Goal: Task Accomplishment & Management: Use online tool/utility

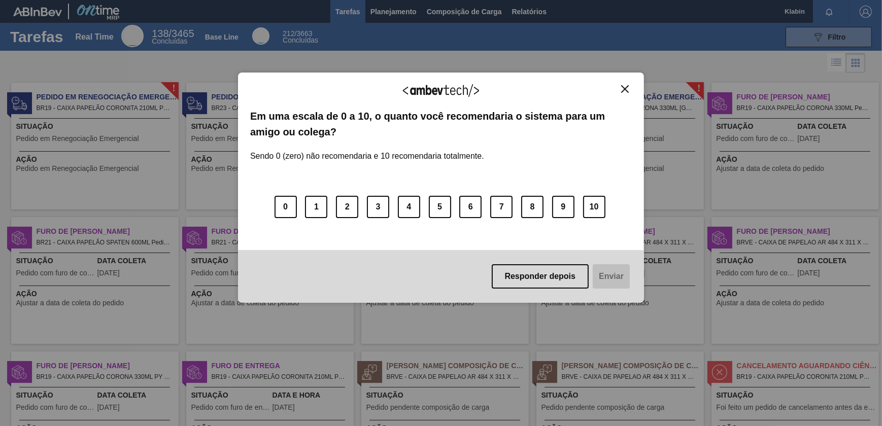
click at [625, 86] on img "Close" at bounding box center [625, 89] width 8 height 8
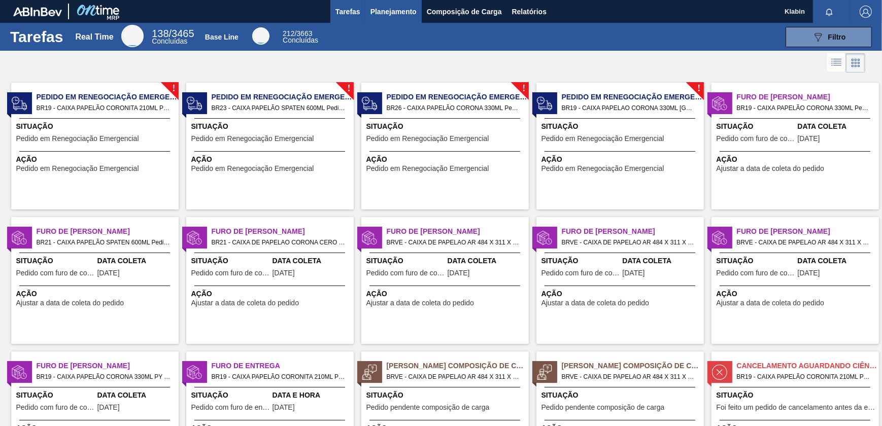
click at [387, 8] on span "Planejamento" at bounding box center [393, 12] width 46 height 12
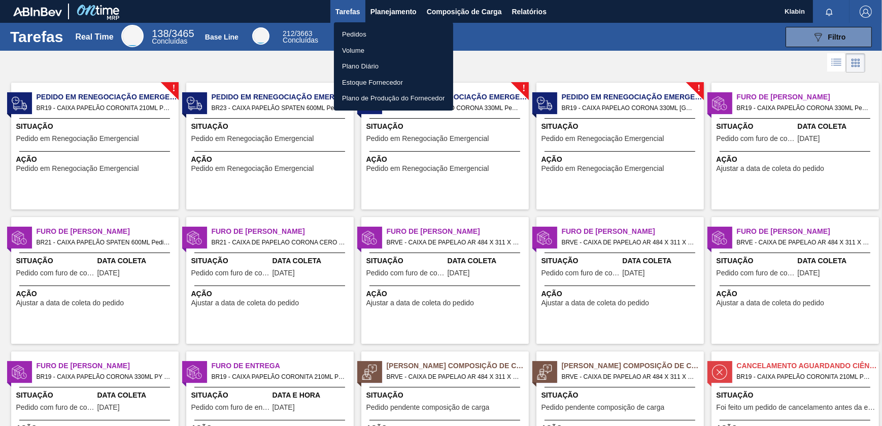
click at [359, 24] on ul "Pedidos Volume Plano Diário Estoque Fornecedor Plano de Produção do Fornecedor" at bounding box center [393, 66] width 119 height 88
click at [359, 27] on li "Pedidos" at bounding box center [393, 34] width 119 height 16
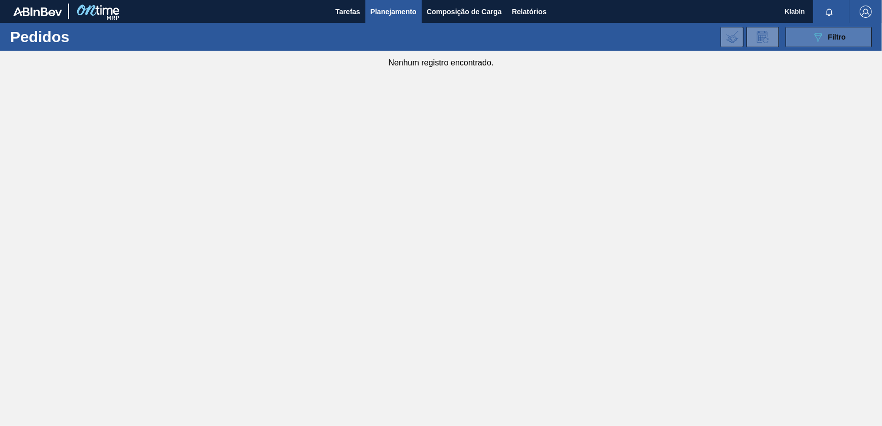
click at [815, 36] on icon "089F7B8B-B2A5-4AFE-B5C0-19BA573D28AC" at bounding box center [818, 37] width 12 height 12
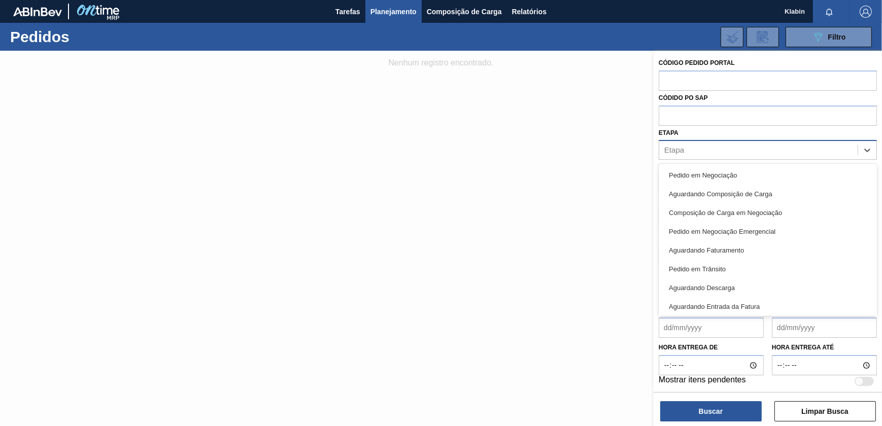
click at [689, 148] on div "Etapa" at bounding box center [758, 150] width 198 height 15
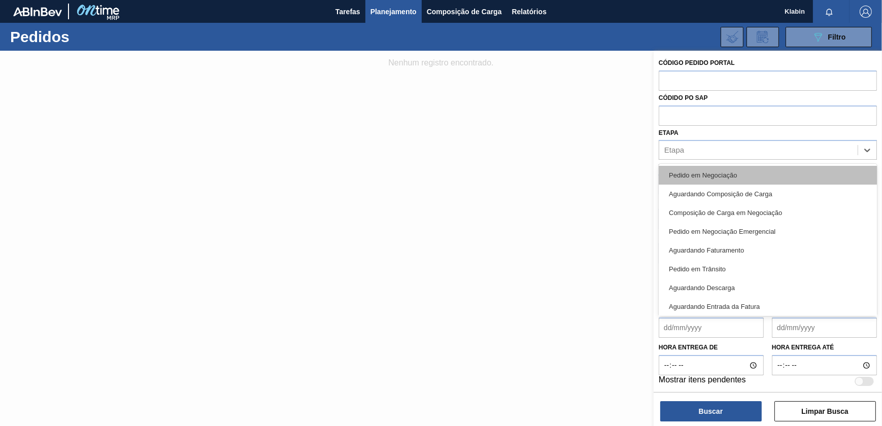
click at [719, 179] on div "Pedido em Negociação" at bounding box center [767, 175] width 218 height 19
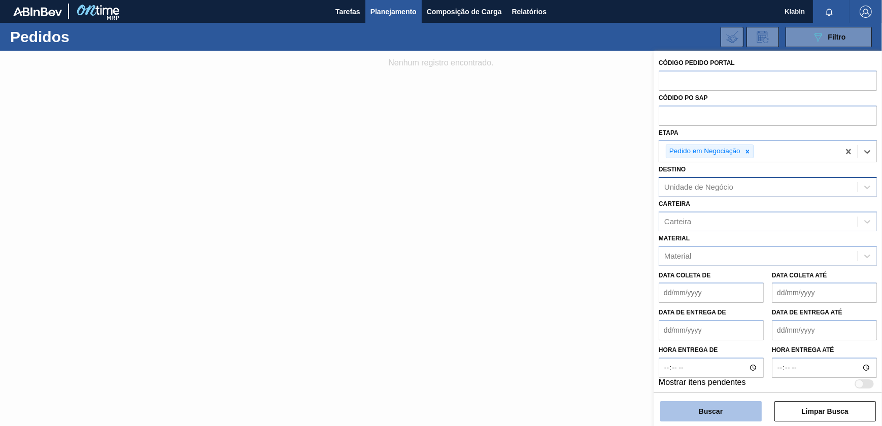
click at [710, 408] on button "Buscar" at bounding box center [710, 411] width 101 height 20
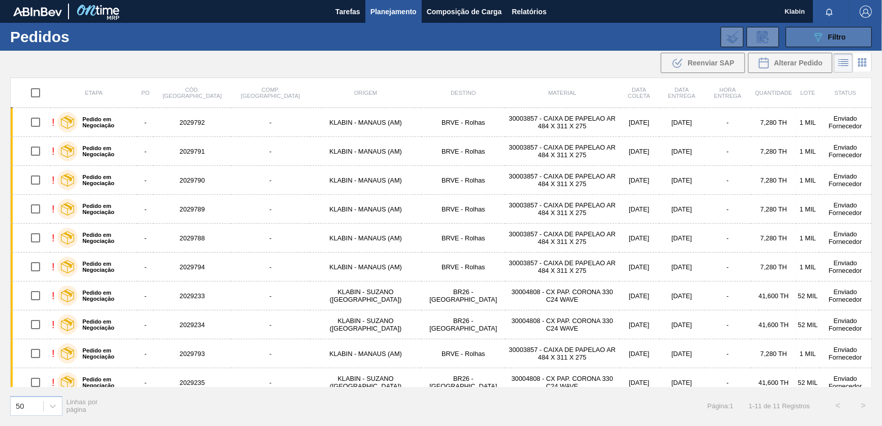
click at [833, 43] on button "089F7B8B-B2A5-4AFE-B5C0-19BA573D28AC Filtro" at bounding box center [828, 37] width 86 height 20
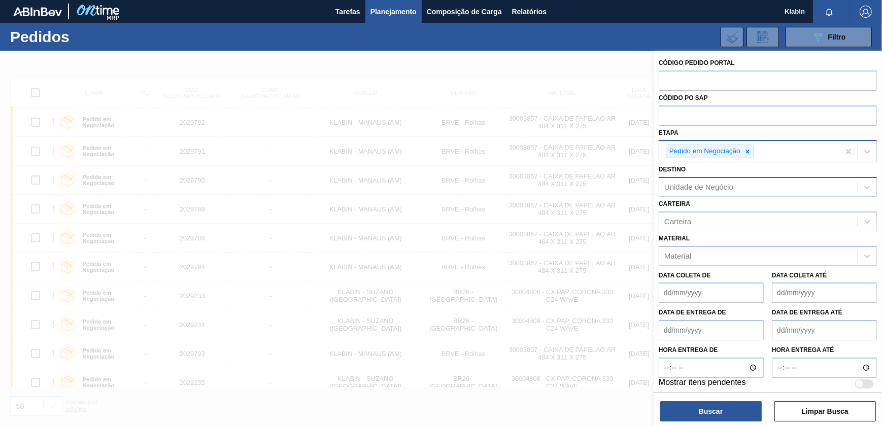
click at [749, 150] on icon at bounding box center [747, 151] width 7 height 7
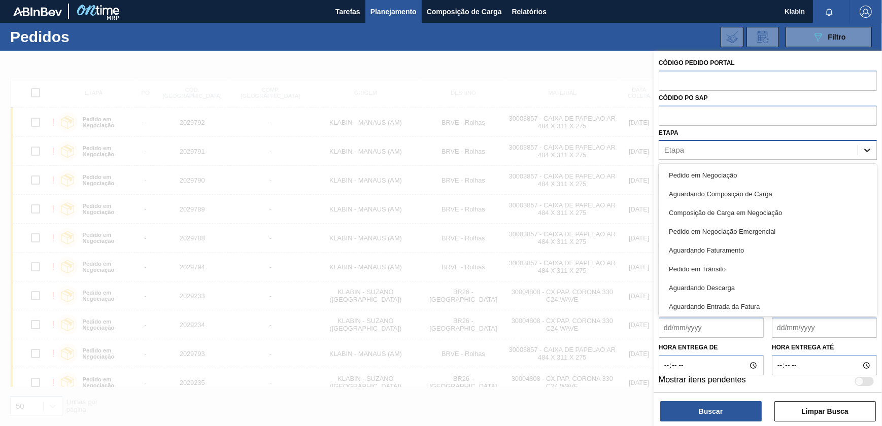
click at [870, 148] on icon at bounding box center [867, 150] width 10 height 10
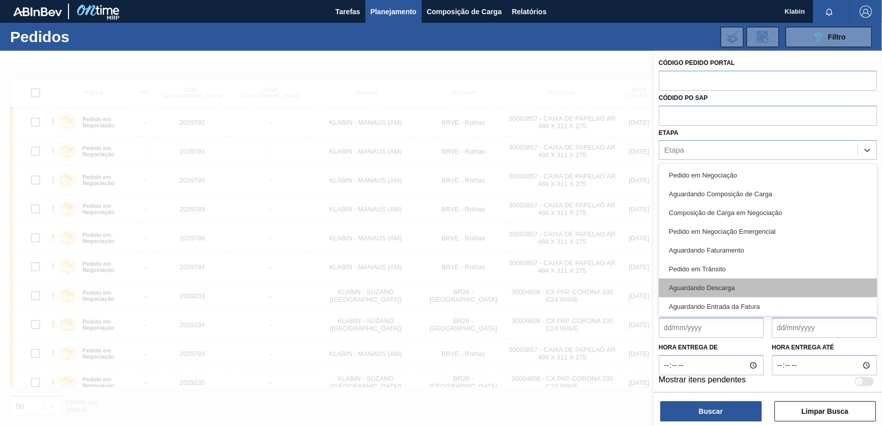
drag, startPoint x: 758, startPoint y: 230, endPoint x: 842, endPoint y: 284, distance: 99.9
click at [842, 284] on div "Pedido em Negociação Aguardando Composição de Carga Composição de Carga em Nego…" at bounding box center [767, 240] width 218 height 152
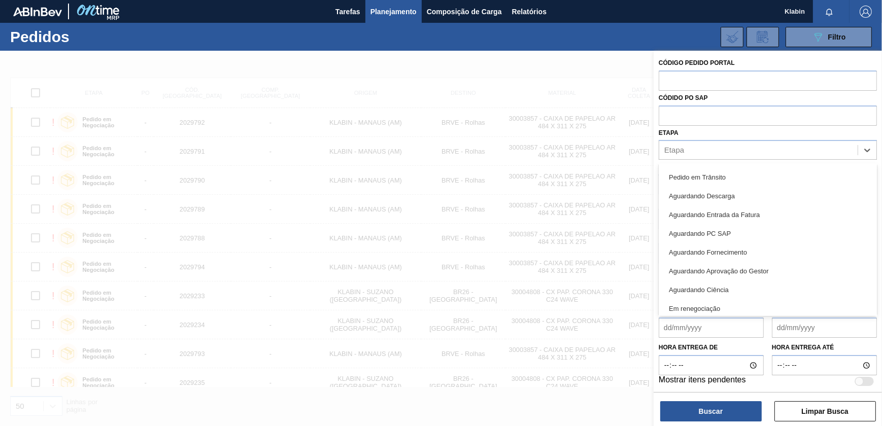
scroll to position [133, 0]
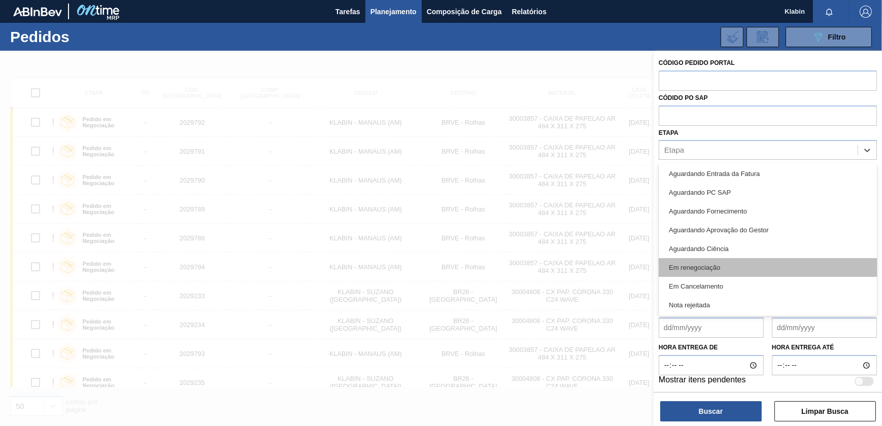
click at [719, 262] on div "Em renegociação" at bounding box center [767, 267] width 218 height 19
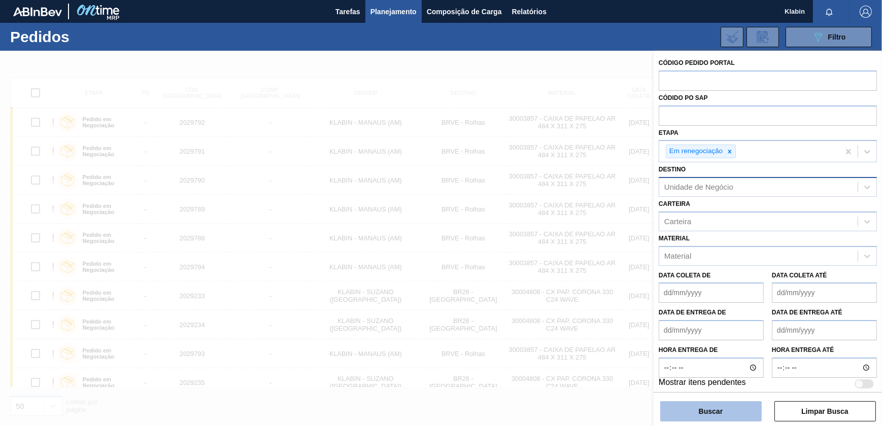
click at [718, 409] on button "Buscar" at bounding box center [710, 411] width 101 height 20
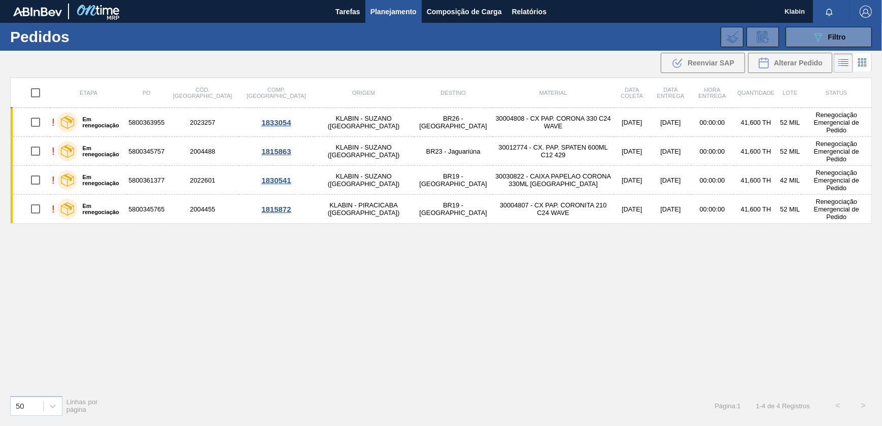
click at [317, 298] on div "Etapa PO Cód. Pedido Comp. Carga Origem Destino Material Data [PERSON_NAME] Dat…" at bounding box center [440, 232] width 861 height 309
click at [829, 33] on span "Filtro" at bounding box center [837, 37] width 18 height 8
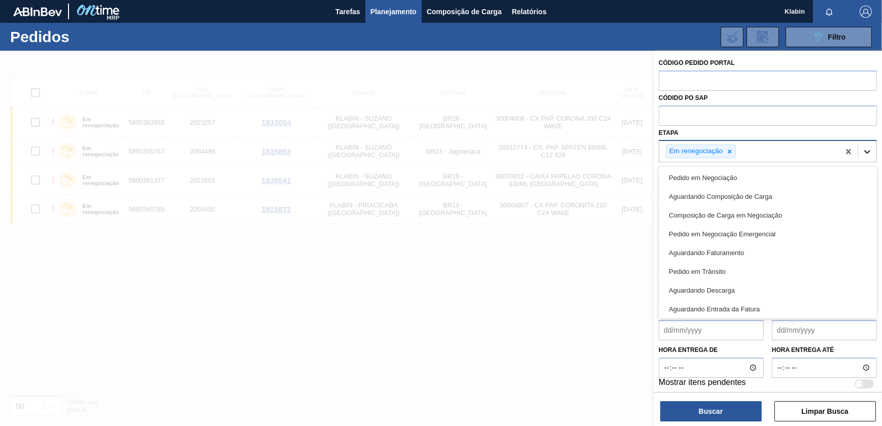
drag, startPoint x: 865, startPoint y: 150, endPoint x: 858, endPoint y: 155, distance: 8.4
click at [865, 150] on icon at bounding box center [867, 152] width 10 height 10
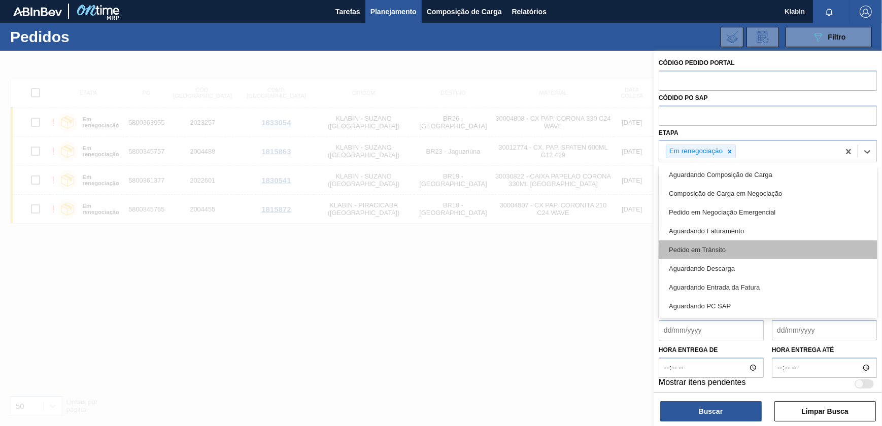
scroll to position [0, 0]
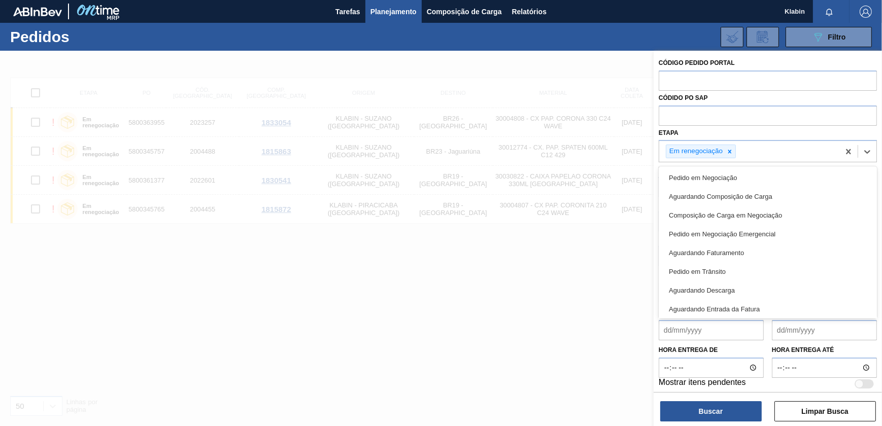
click at [624, 246] on div at bounding box center [441, 264] width 882 height 426
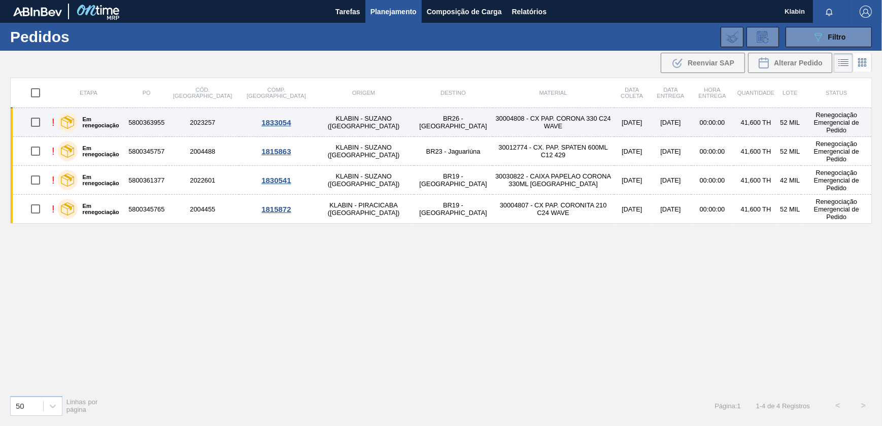
click at [314, 123] on td "KLABIN - SUZANO ([GEOGRAPHIC_DATA])" at bounding box center [364, 122] width 100 height 29
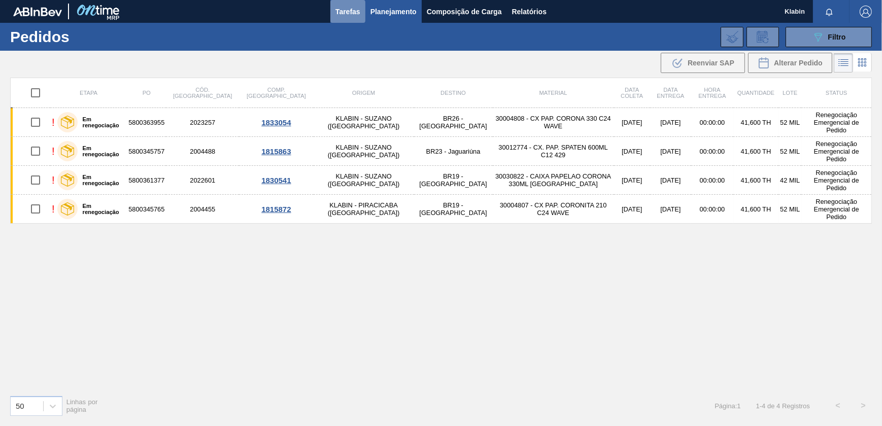
click at [355, 13] on span "Tarefas" at bounding box center [347, 12] width 25 height 12
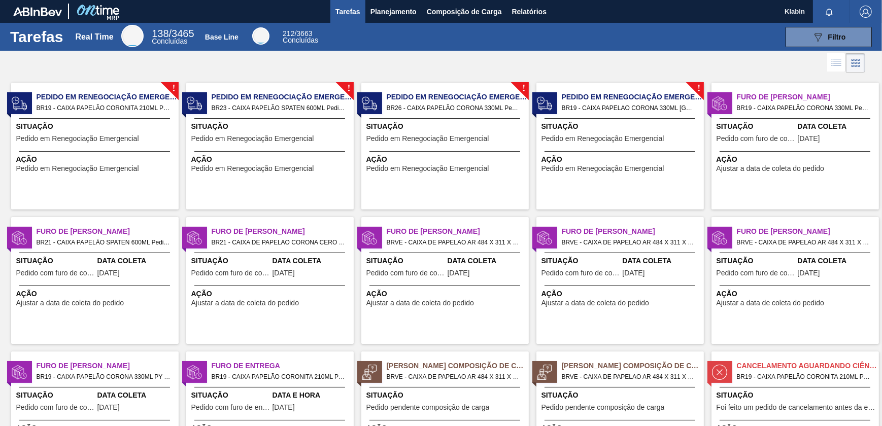
click at [616, 142] on span "Pedido em Renegociação Emergencial" at bounding box center [602, 139] width 123 height 8
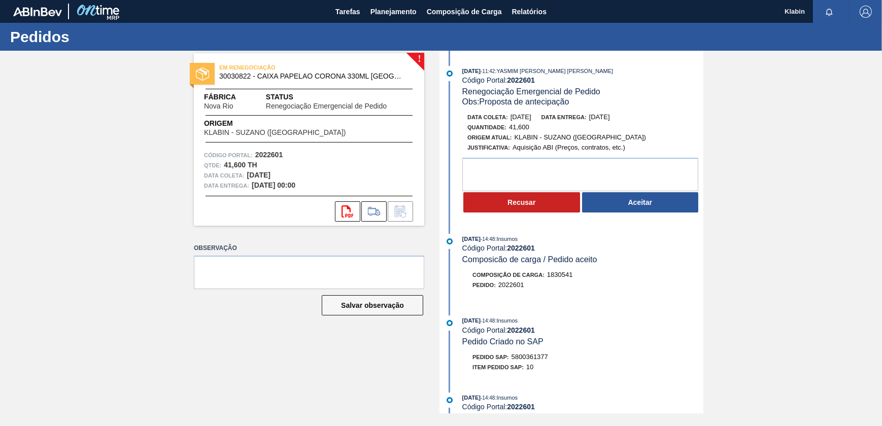
drag, startPoint x: 27, startPoint y: 0, endPoint x: 152, endPoint y: 57, distance: 137.1
click at [152, 57] on div "! EM RENEGOCIAÇÃO 30030822 - CAIXA PAPELAO CORONA 330ML BOLIVIA Fábrica Nova Ri…" at bounding box center [441, 232] width 882 height 363
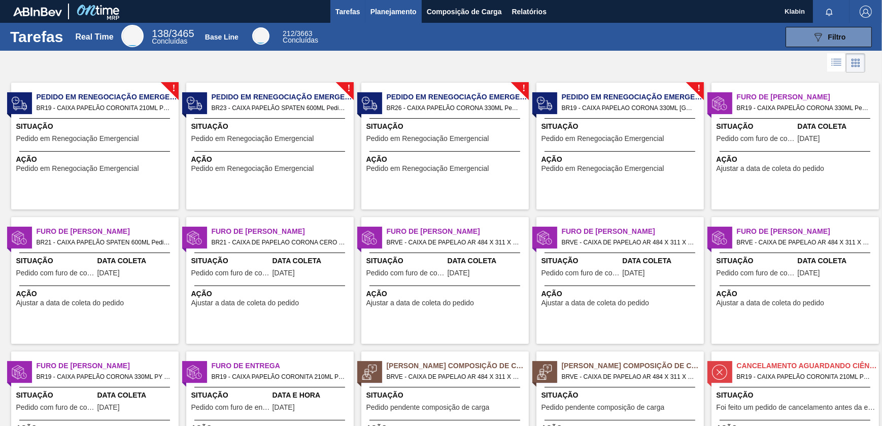
click at [390, 15] on span "Planejamento" at bounding box center [393, 12] width 46 height 12
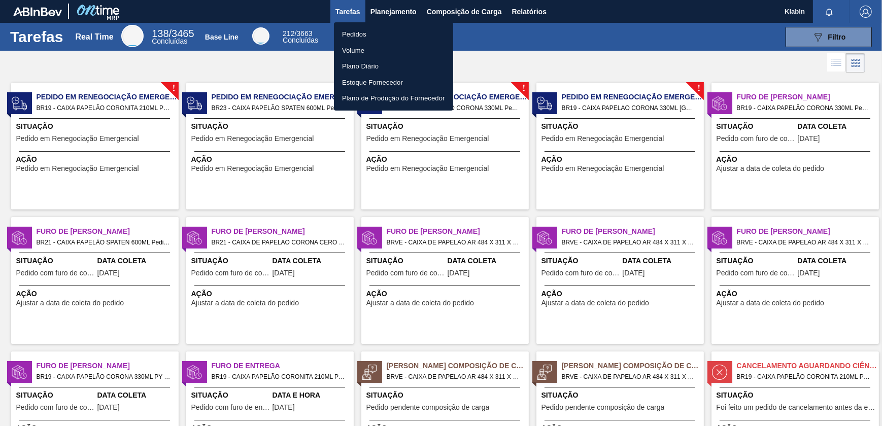
click at [357, 34] on li "Pedidos" at bounding box center [393, 34] width 119 height 16
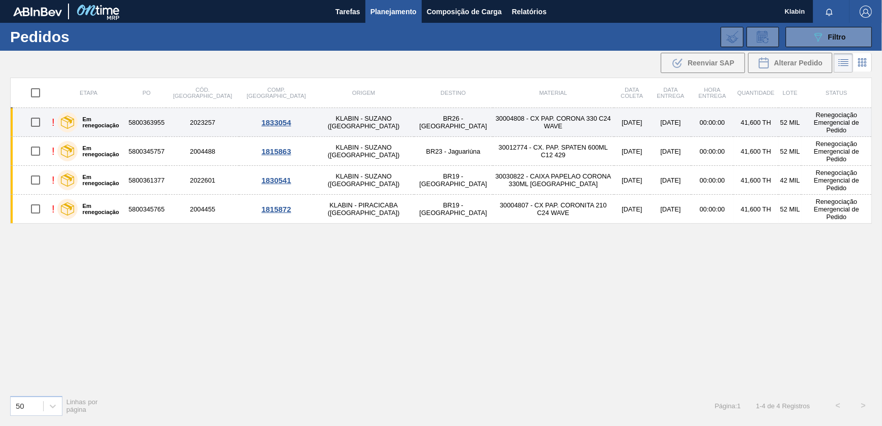
click at [493, 117] on td "30004808 - CX PAP. CORONA 330 C24 WAVE" at bounding box center [553, 122] width 121 height 29
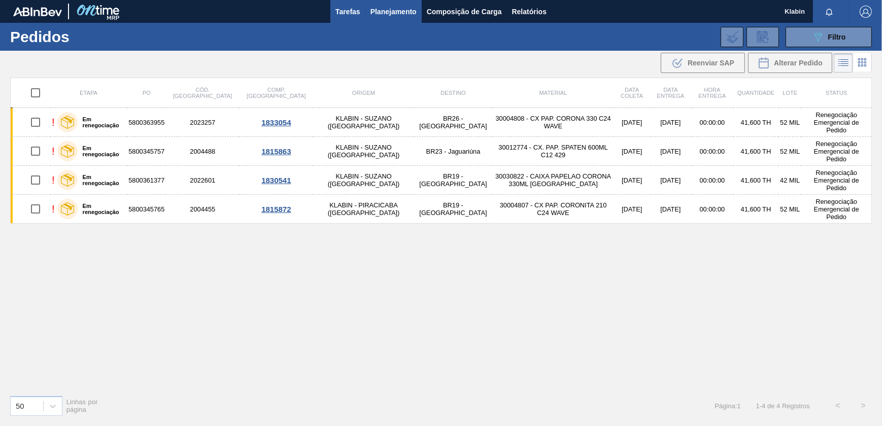
click at [352, 2] on button "Tarefas" at bounding box center [347, 11] width 35 height 23
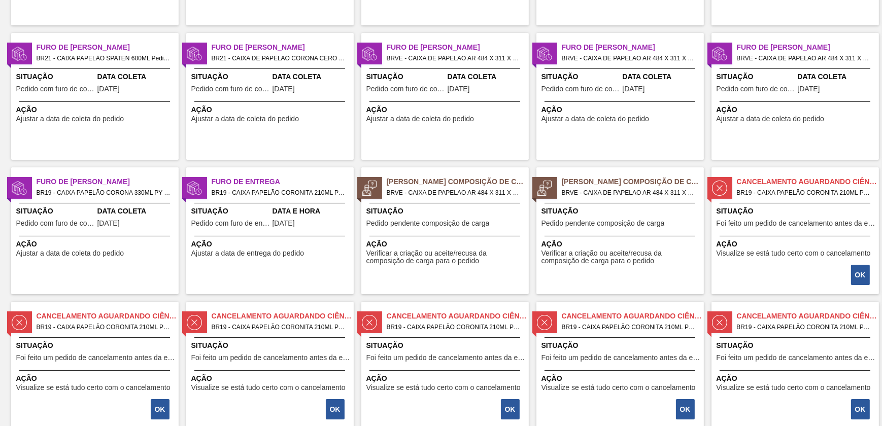
scroll to position [230, 0]
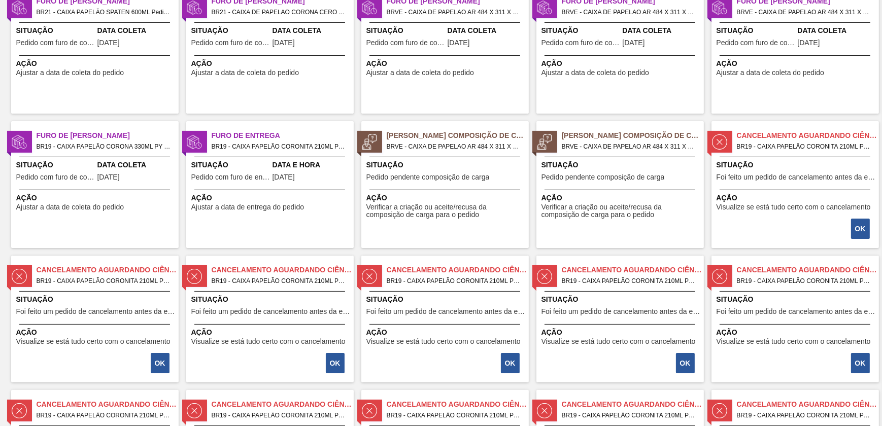
click at [581, 180] on span "Pedido pendente composição de carga" at bounding box center [602, 177] width 123 height 8
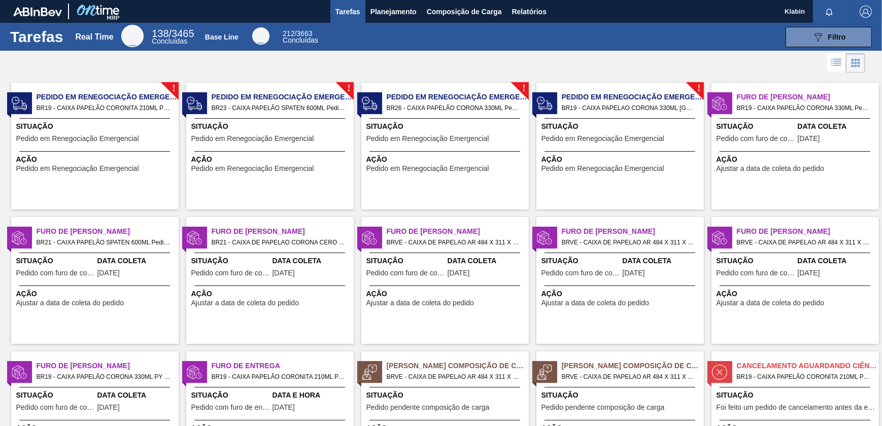
click at [55, 96] on span "Pedido em Renegociação Emergencial" at bounding box center [108, 97] width 142 height 11
click at [399, 15] on span "Planejamento" at bounding box center [393, 12] width 46 height 12
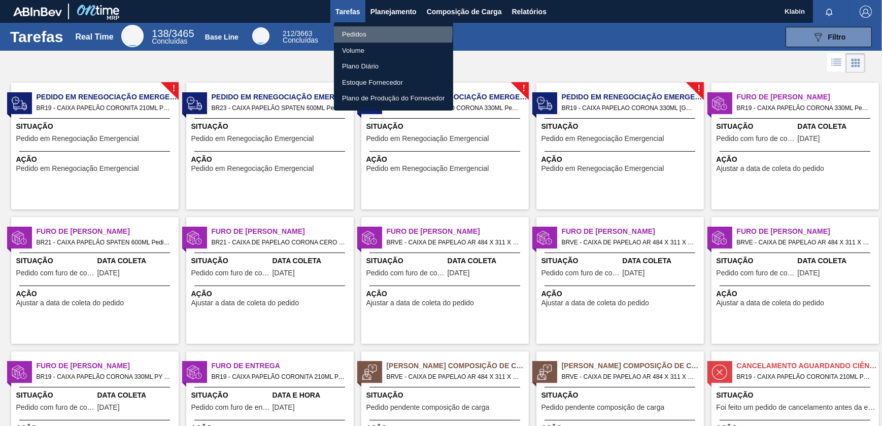
click at [363, 32] on li "Pedidos" at bounding box center [393, 34] width 119 height 16
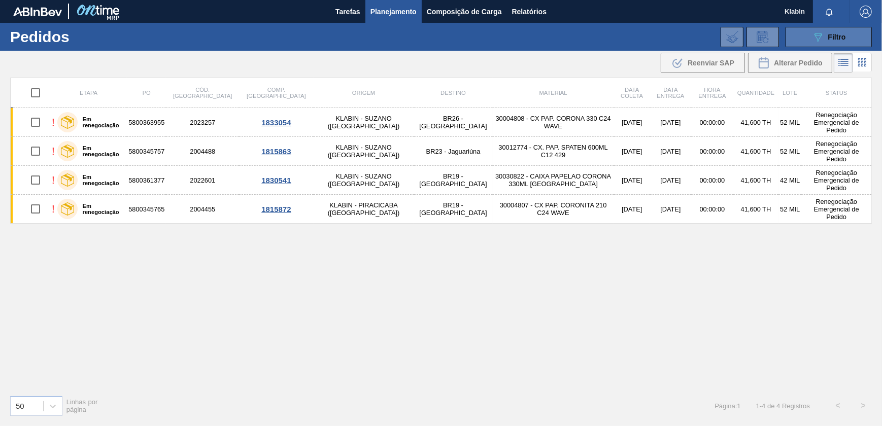
click at [812, 43] on button "089F7B8B-B2A5-4AFE-B5C0-19BA573D28AC Filtro" at bounding box center [828, 37] width 86 height 20
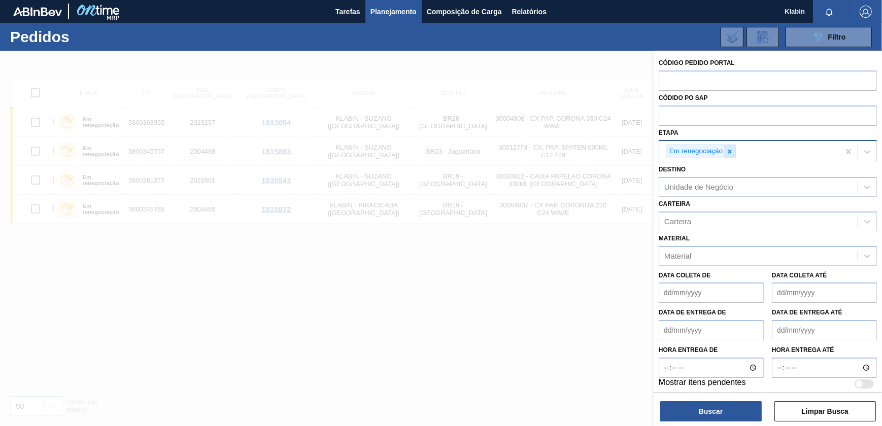
click at [731, 150] on icon at bounding box center [729, 151] width 7 height 7
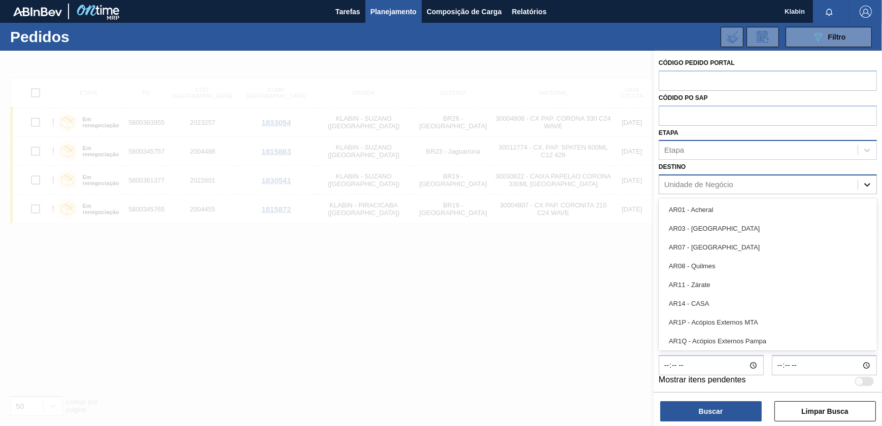
click at [864, 184] on icon at bounding box center [867, 185] width 6 height 4
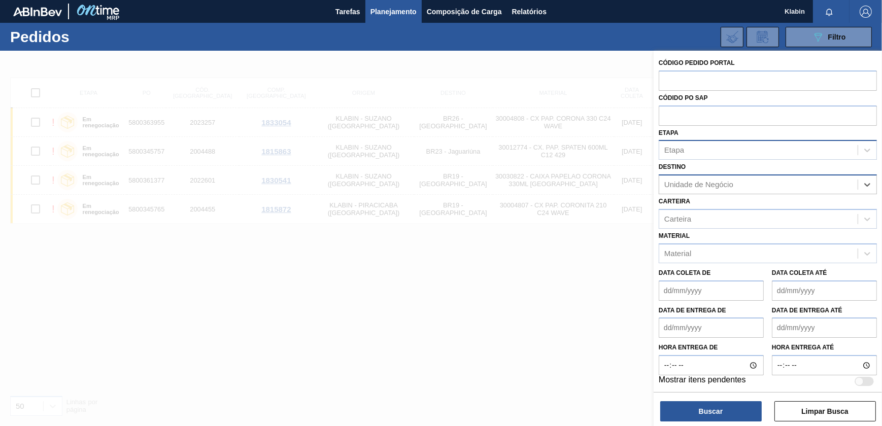
click at [751, 179] on div "Unidade de Negócio" at bounding box center [758, 185] width 198 height 15
type input "rolhas"
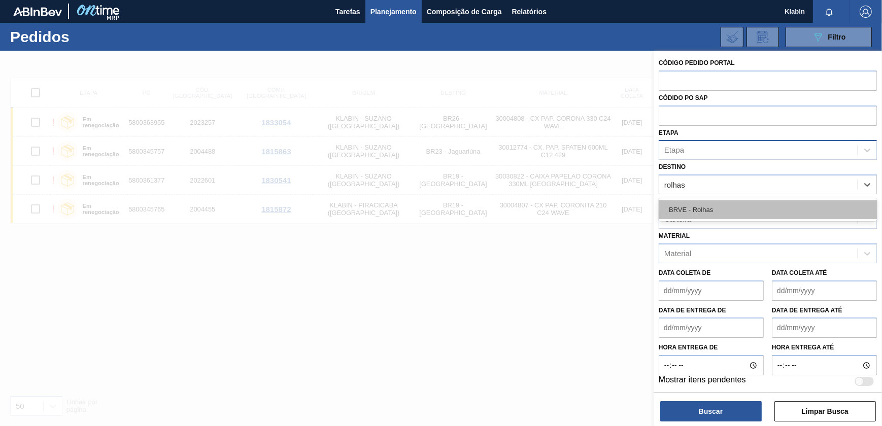
click at [719, 203] on div "BRVE - Rolhas" at bounding box center [767, 209] width 218 height 19
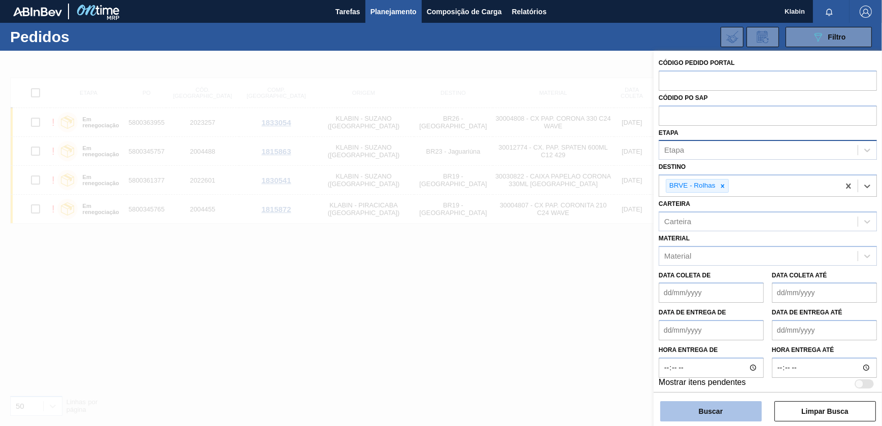
click at [733, 419] on button "Buscar" at bounding box center [710, 411] width 101 height 20
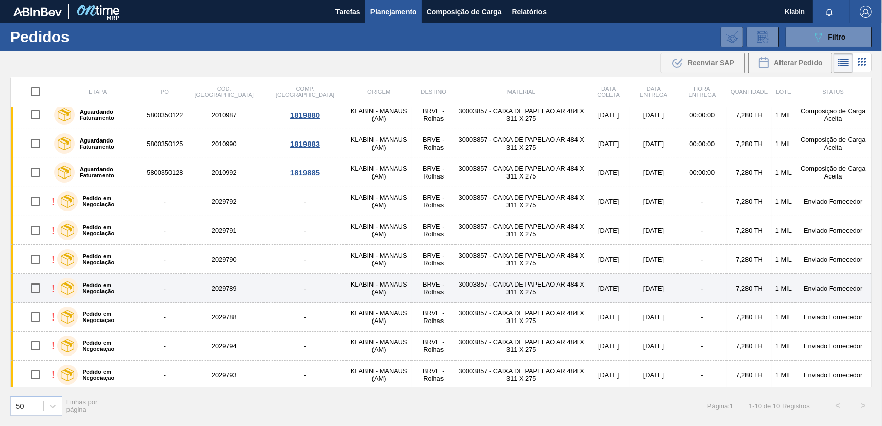
scroll to position [10, 0]
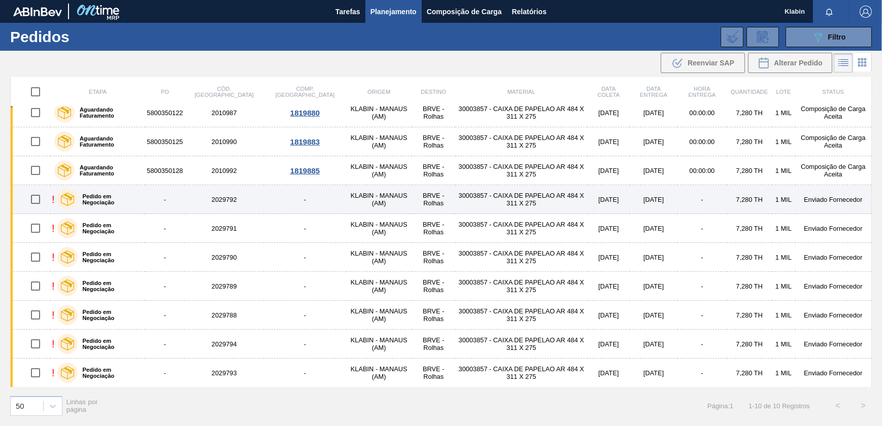
click at [264, 204] on td "-" at bounding box center [305, 199] width 82 height 29
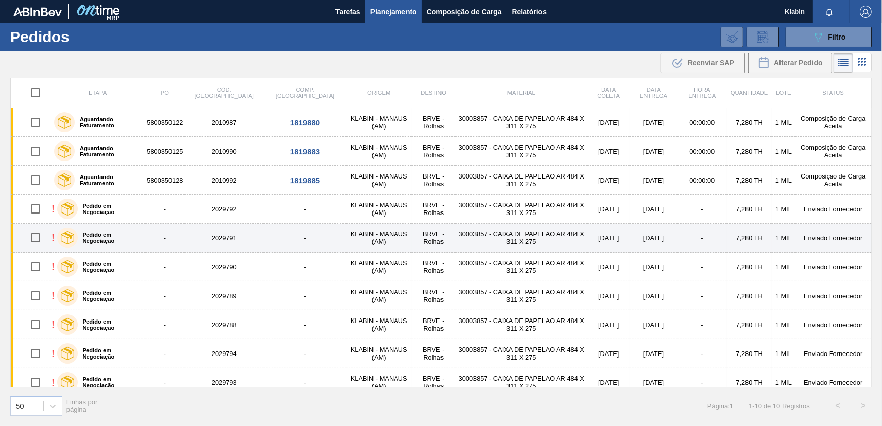
click at [264, 236] on td "-" at bounding box center [305, 238] width 82 height 29
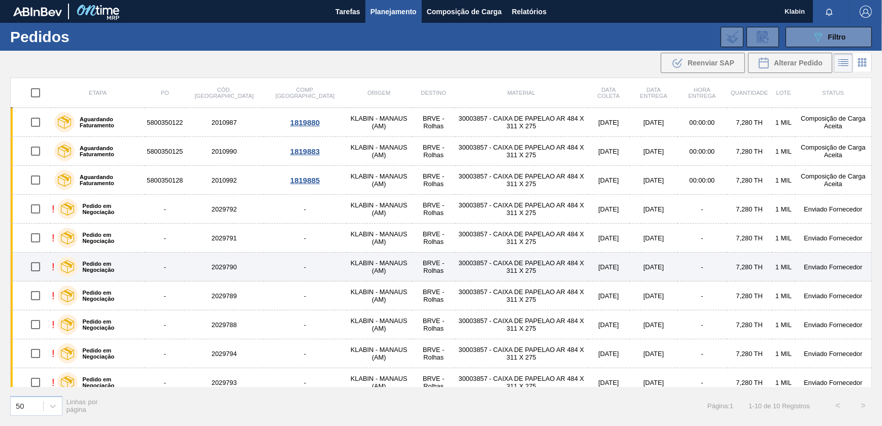
click at [233, 271] on td "2029790" at bounding box center [224, 267] width 80 height 29
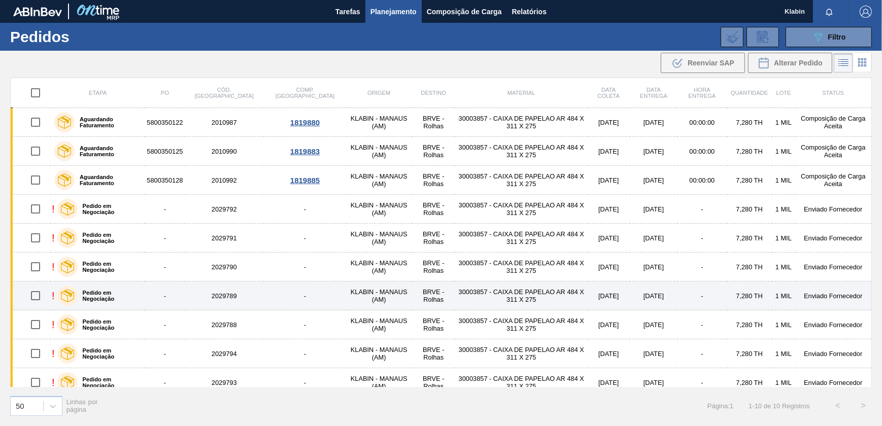
click at [143, 302] on div "Pedido em Negociação" at bounding box center [99, 295] width 89 height 25
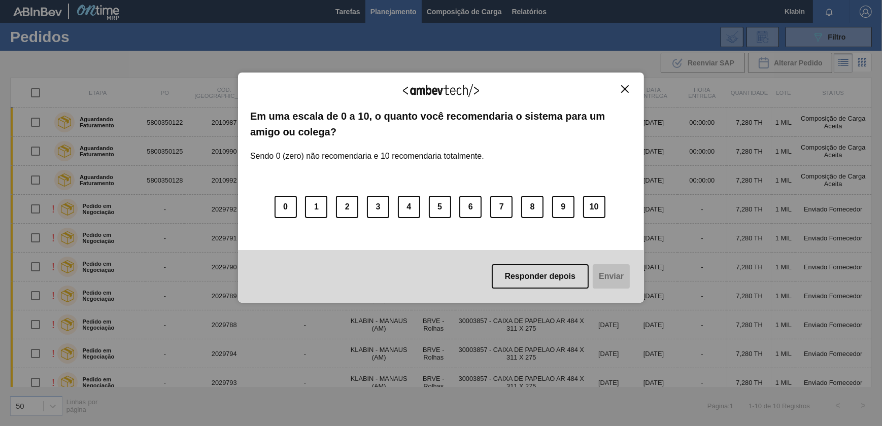
click at [630, 90] on button "Close" at bounding box center [625, 89] width 14 height 9
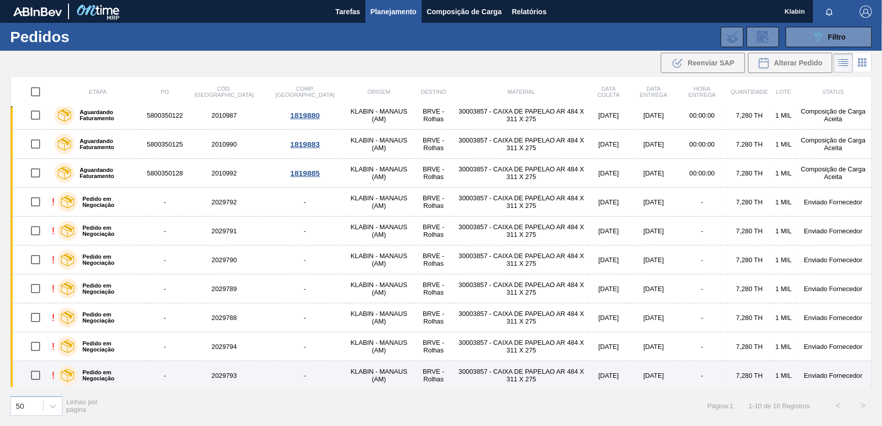
scroll to position [10, 0]
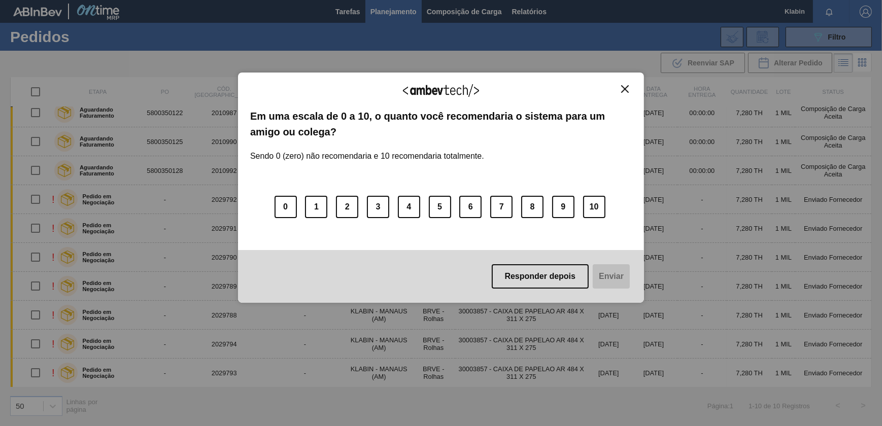
click at [626, 86] on img "Close" at bounding box center [625, 89] width 8 height 8
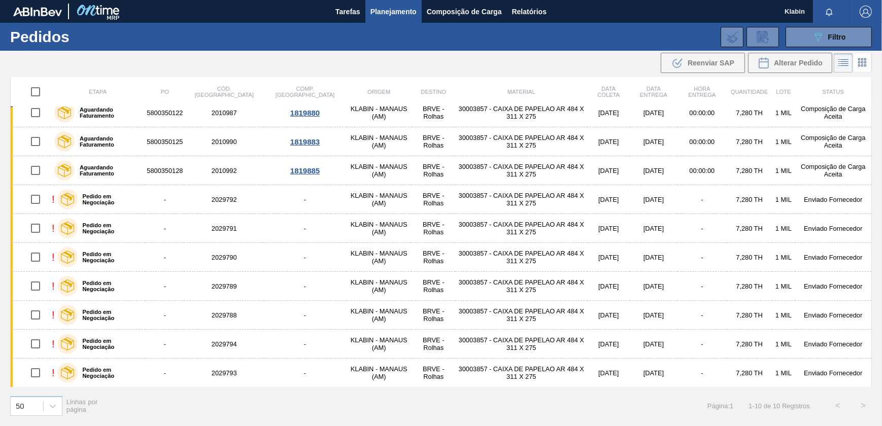
click at [836, 19] on div at bounding box center [831, 11] width 37 height 23
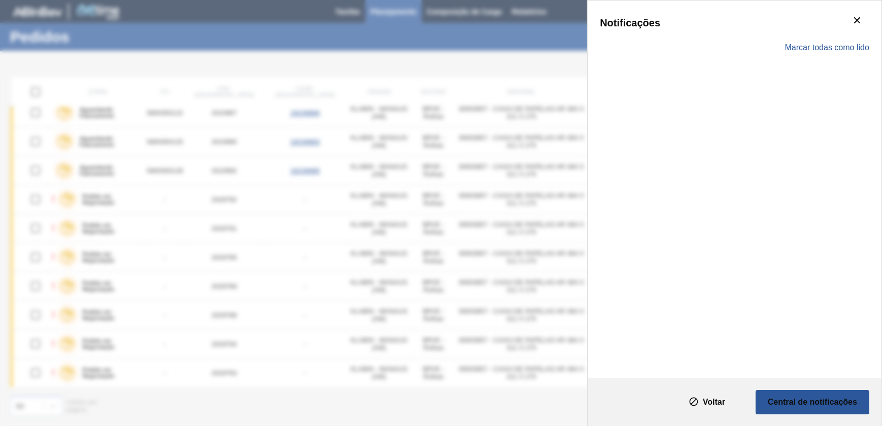
click at [832, 35] on div "Marcar todas como lido" at bounding box center [734, 47] width 269 height 29
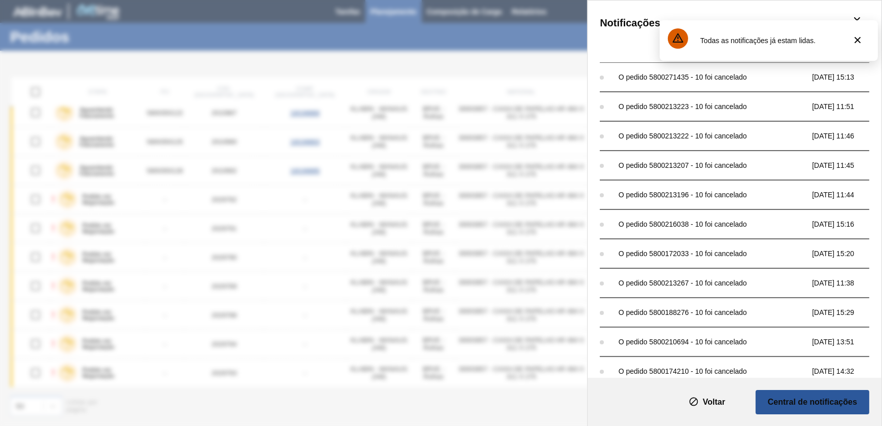
click at [548, 60] on div "Notificações Marcar todas como lido O pedido 5800271435 - 10 foi cancelado [DAT…" at bounding box center [441, 213] width 882 height 426
click at [853, 41] on icon "botão de ícone" at bounding box center [857, 40] width 12 height 12
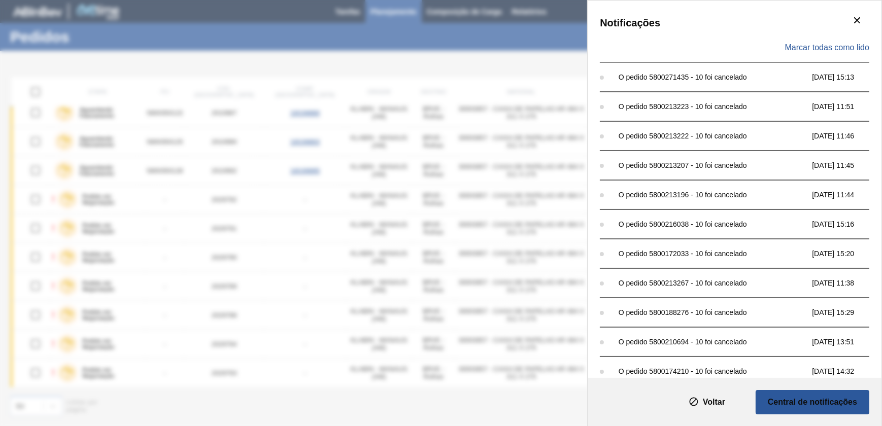
click at [488, 37] on div "Notificações Marcar todas como lido O pedido 5800271435 - 10 foi cancelado [DAT…" at bounding box center [441, 213] width 882 height 426
click at [854, 16] on icon "botão de ícone" at bounding box center [857, 20] width 12 height 12
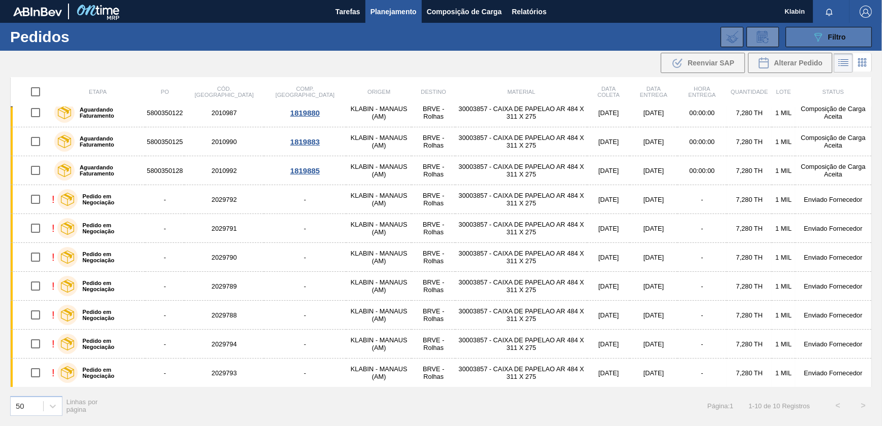
click at [829, 36] on span "Filtro" at bounding box center [837, 37] width 18 height 8
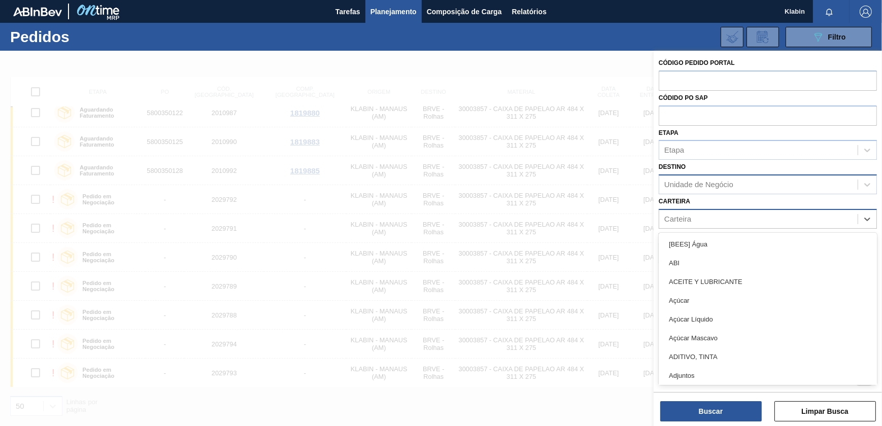
click at [724, 218] on div "Carteira" at bounding box center [758, 219] width 198 height 15
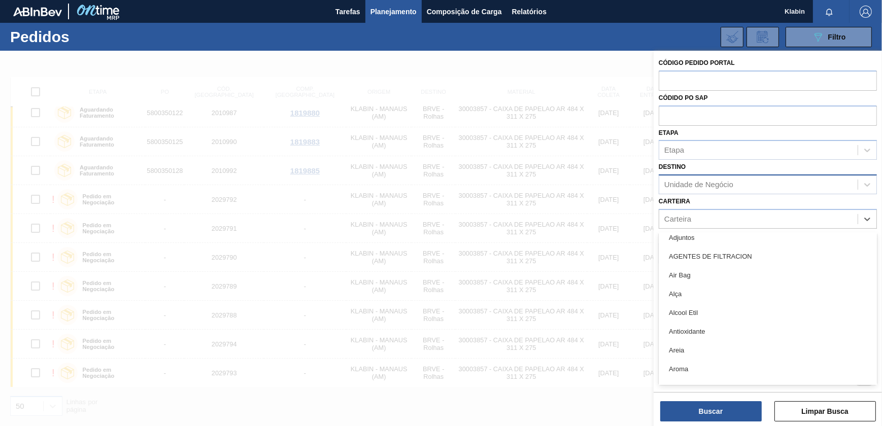
click at [512, 226] on div at bounding box center [441, 264] width 882 height 426
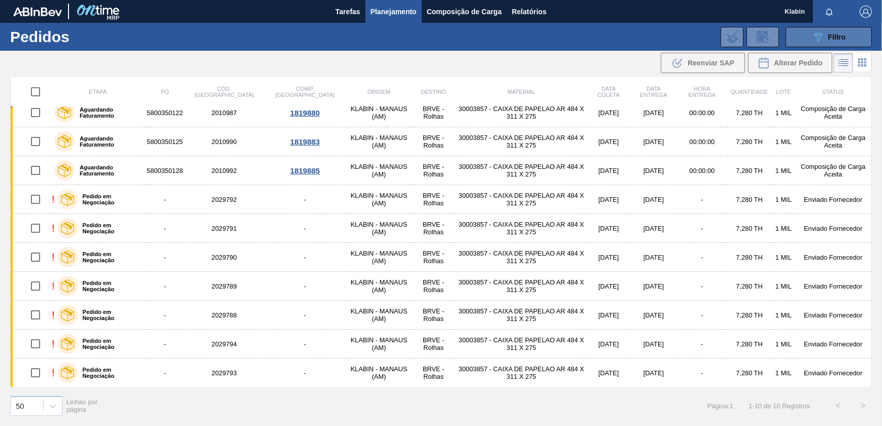
click at [806, 35] on button "089F7B8B-B2A5-4AFE-B5C0-19BA573D28AC Filtro" at bounding box center [828, 37] width 86 height 20
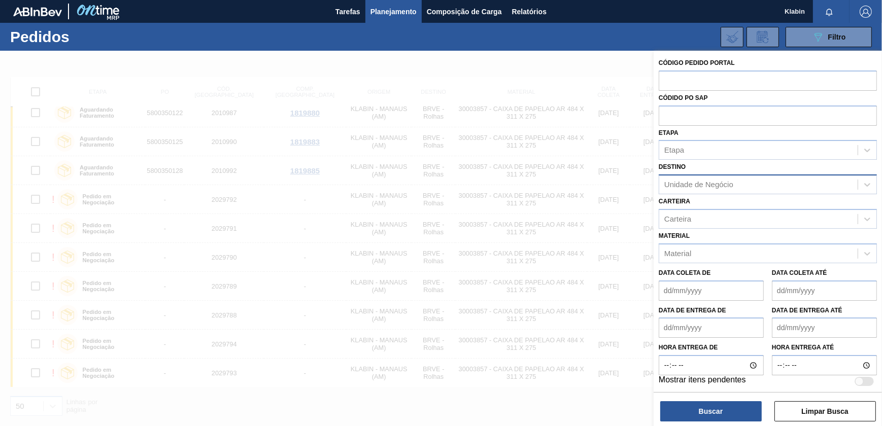
drag, startPoint x: 400, startPoint y: 18, endPoint x: 396, endPoint y: 13, distance: 6.5
click at [396, 13] on button "Planejamento" at bounding box center [393, 11] width 56 height 23
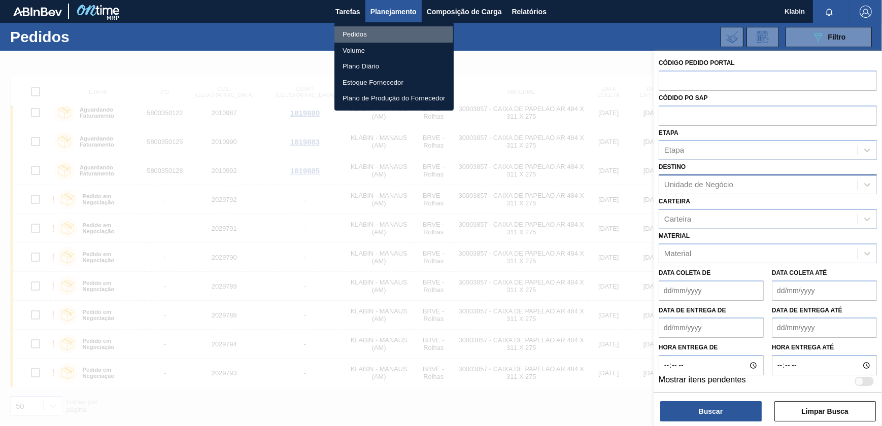
click at [380, 34] on li "Pedidos" at bounding box center [393, 34] width 119 height 16
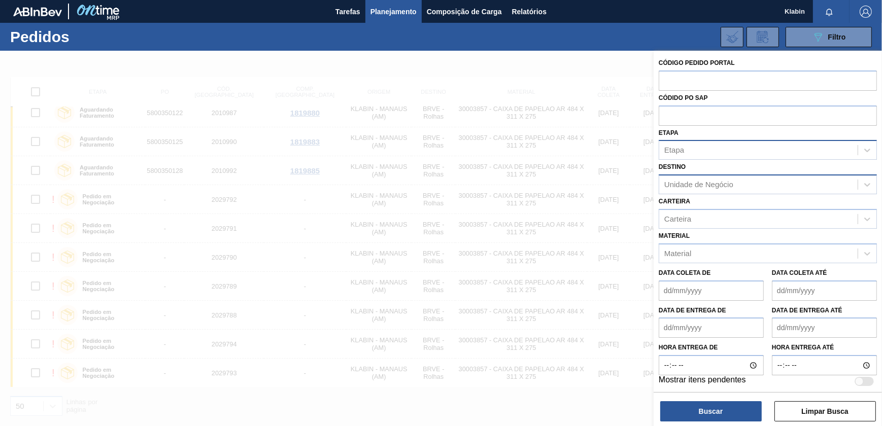
click at [679, 152] on div "Etapa" at bounding box center [674, 150] width 20 height 9
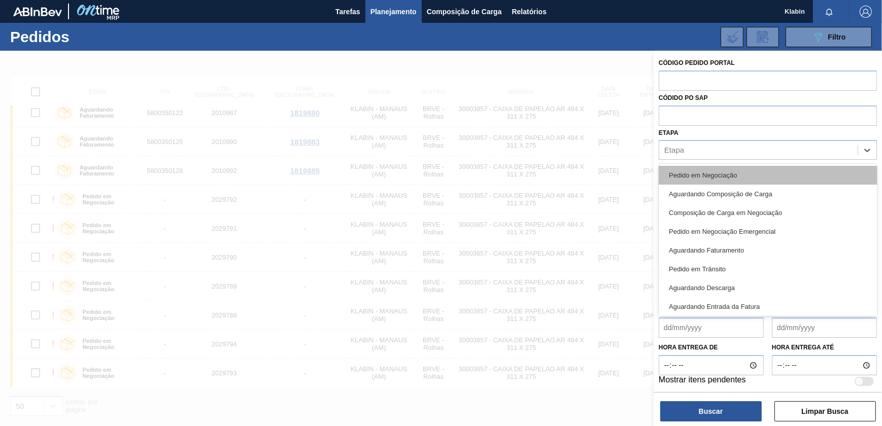
click at [705, 172] on div "Pedido em Negociação" at bounding box center [767, 175] width 218 height 19
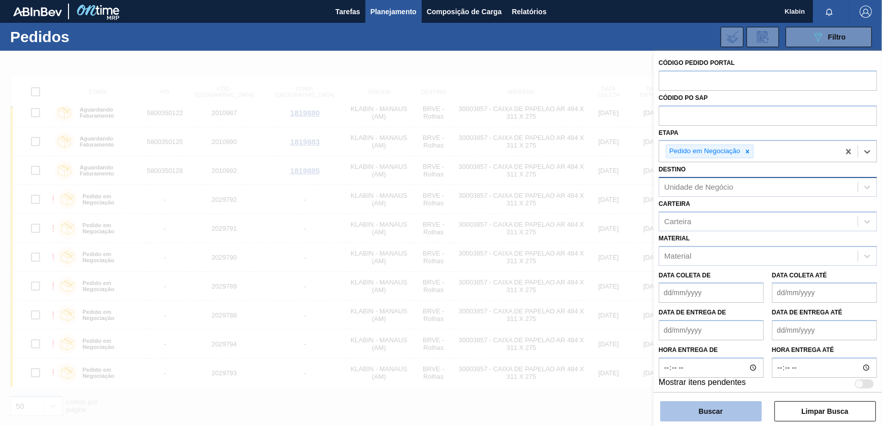
click at [695, 408] on button "Buscar" at bounding box center [710, 411] width 101 height 20
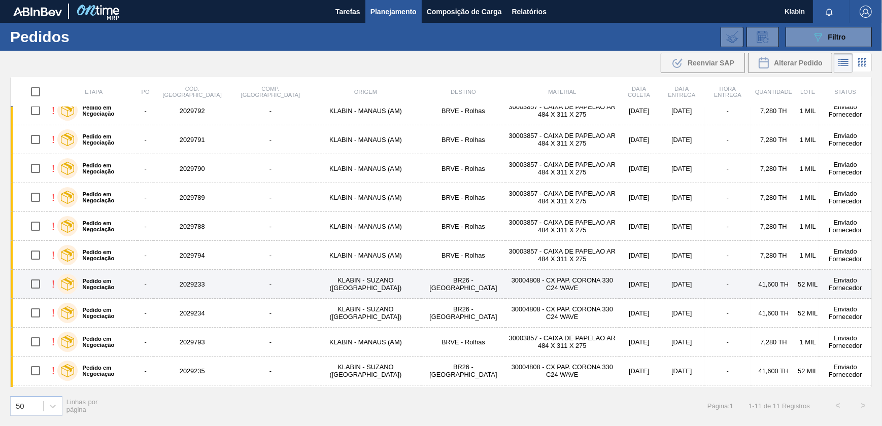
scroll to position [0, 0]
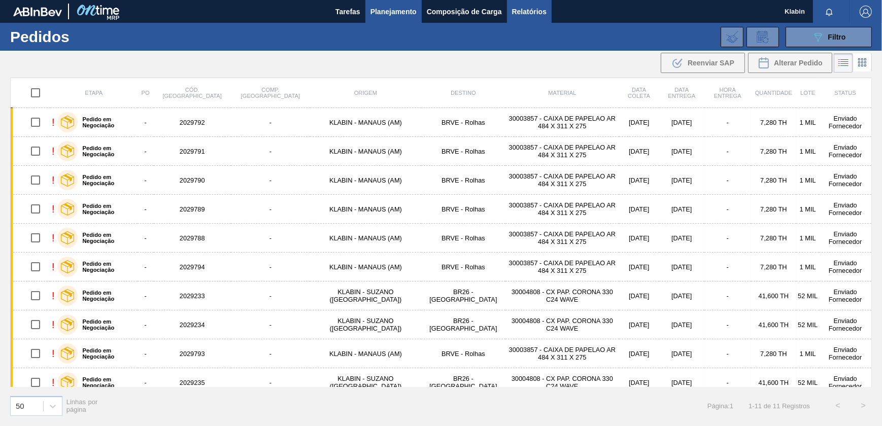
click at [523, 12] on span "Relatórios" at bounding box center [529, 12] width 34 height 12
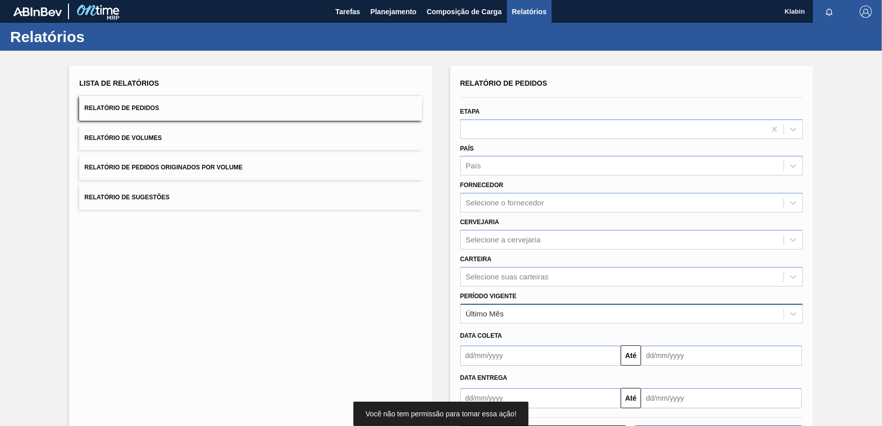
click at [510, 308] on div "Último Mês" at bounding box center [622, 313] width 323 height 15
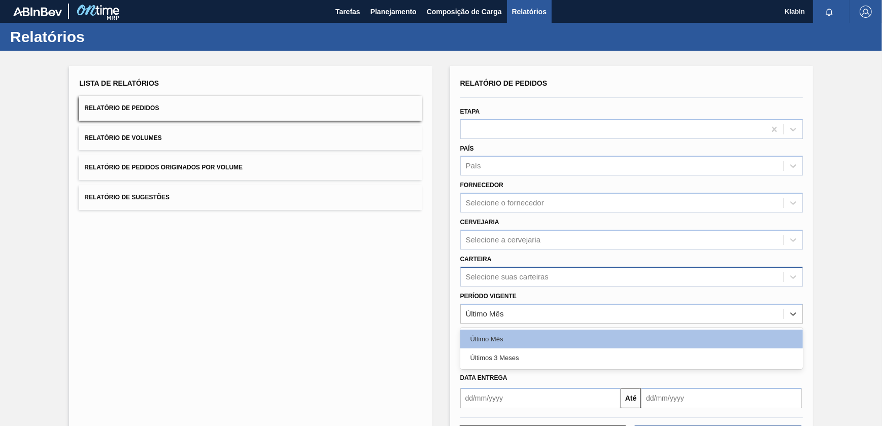
click at [520, 267] on div "Selecione suas carteiras" at bounding box center [631, 277] width 342 height 20
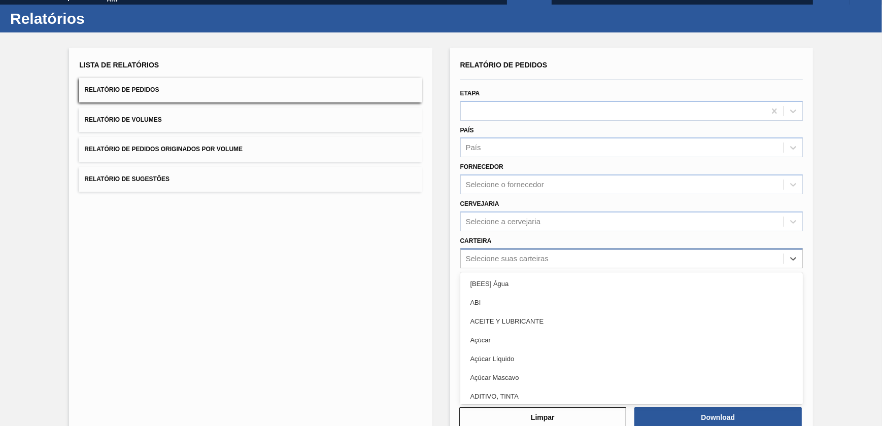
scroll to position [20, 0]
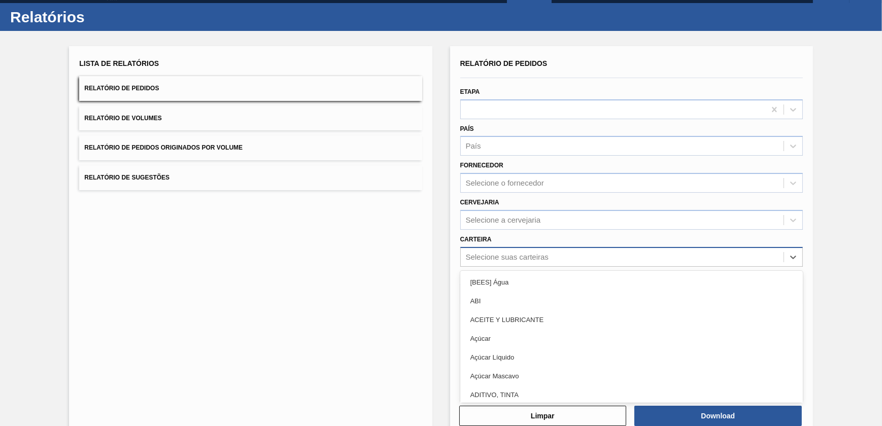
click at [530, 257] on div "Selecione suas carteiras" at bounding box center [507, 257] width 83 height 9
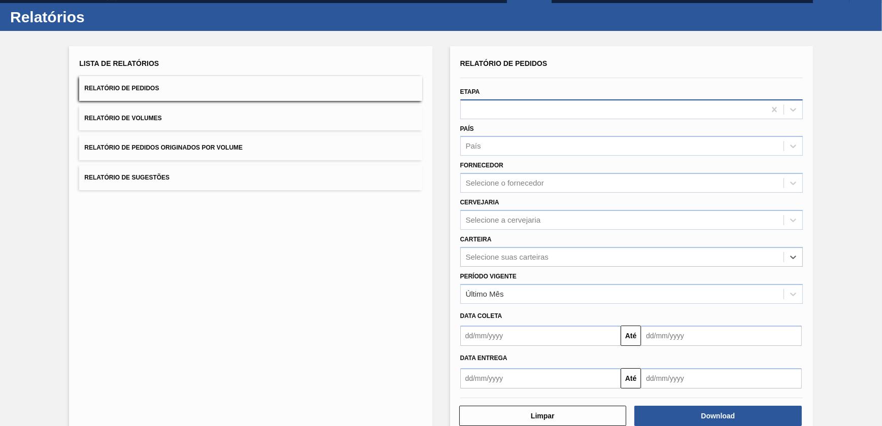
click at [504, 102] on div at bounding box center [613, 109] width 304 height 15
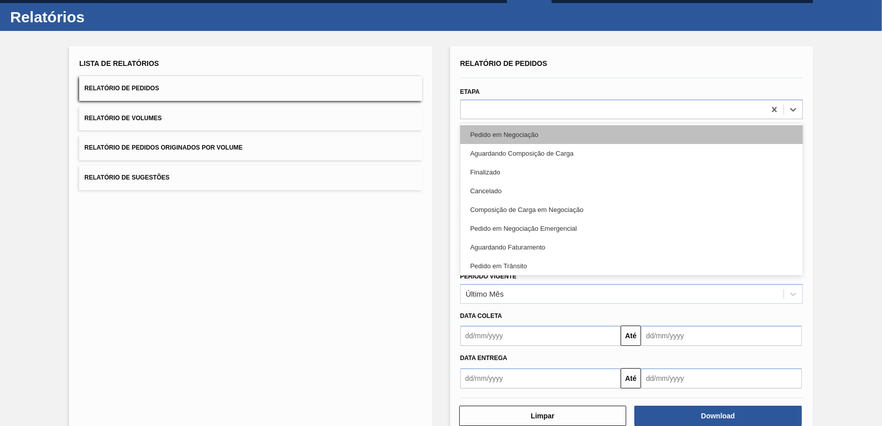
click at [512, 134] on div "Pedido em Negociação" at bounding box center [631, 134] width 342 height 19
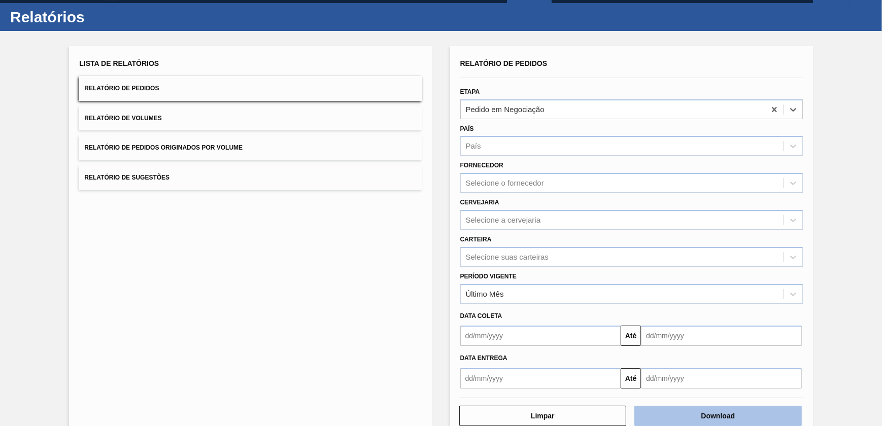
click at [671, 409] on button "Download" at bounding box center [717, 416] width 167 height 20
